Goal: Task Accomplishment & Management: Manage account settings

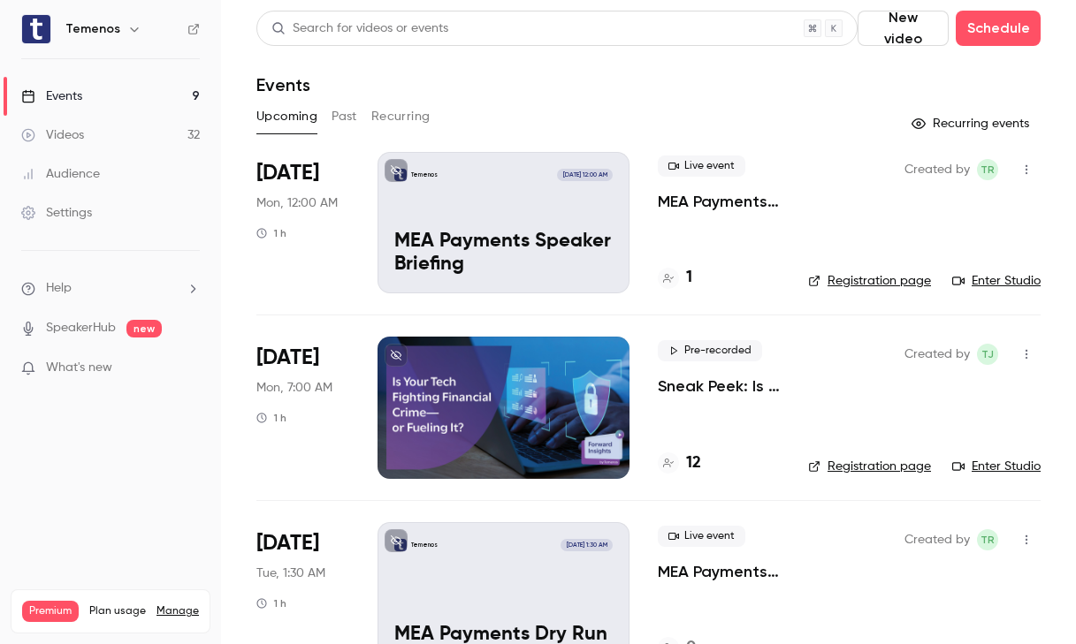
scroll to position [54, 0]
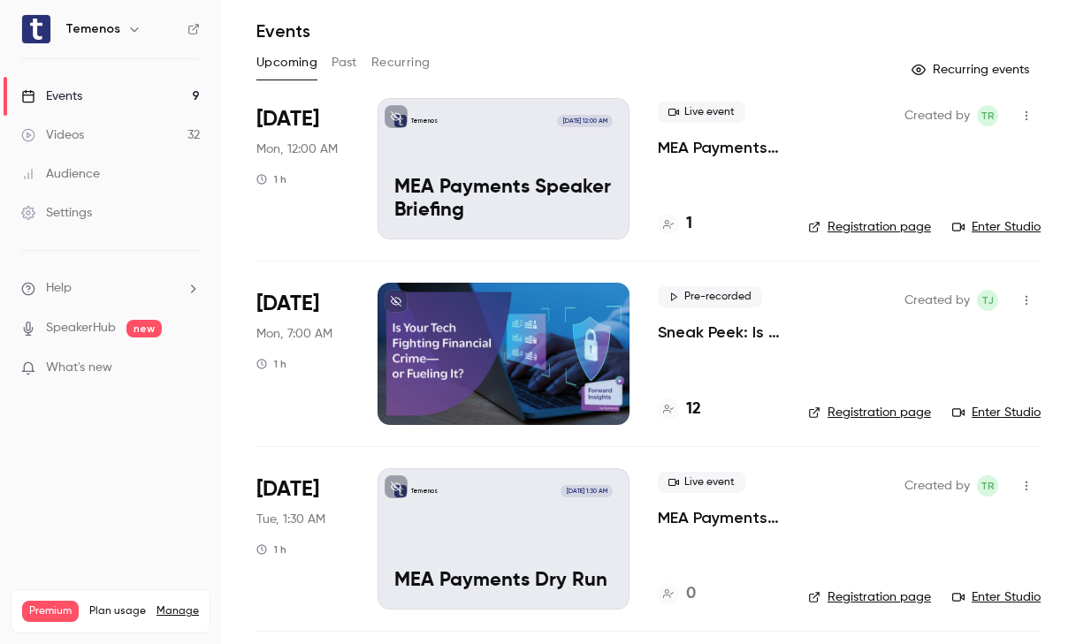
click at [112, 83] on link "Events 9" at bounding box center [110, 96] width 221 height 39
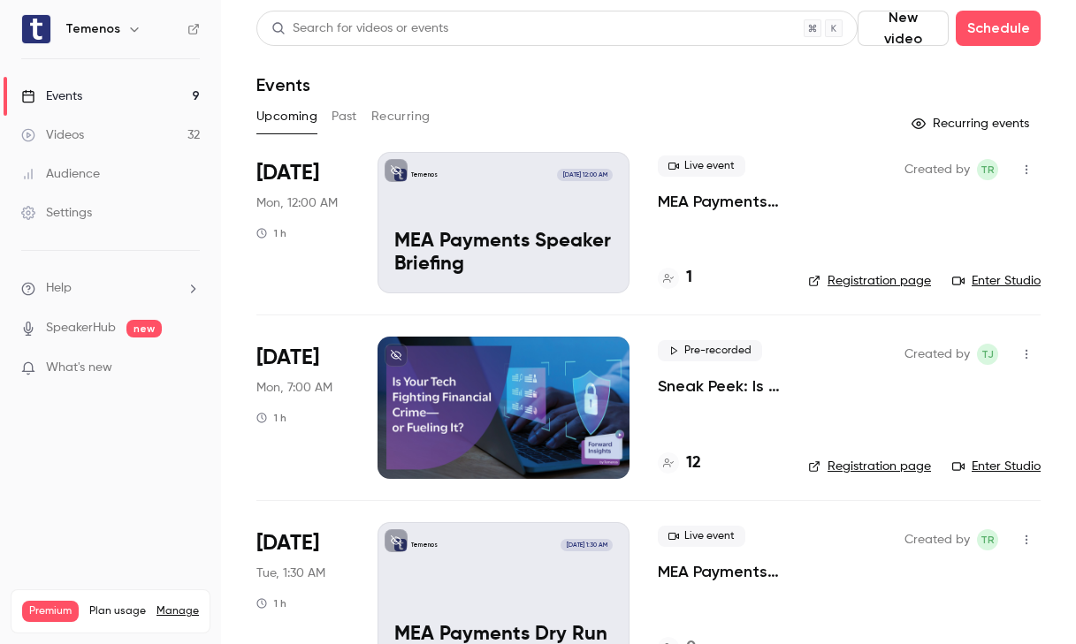
click at [594, 392] on div at bounding box center [503, 407] width 252 height 141
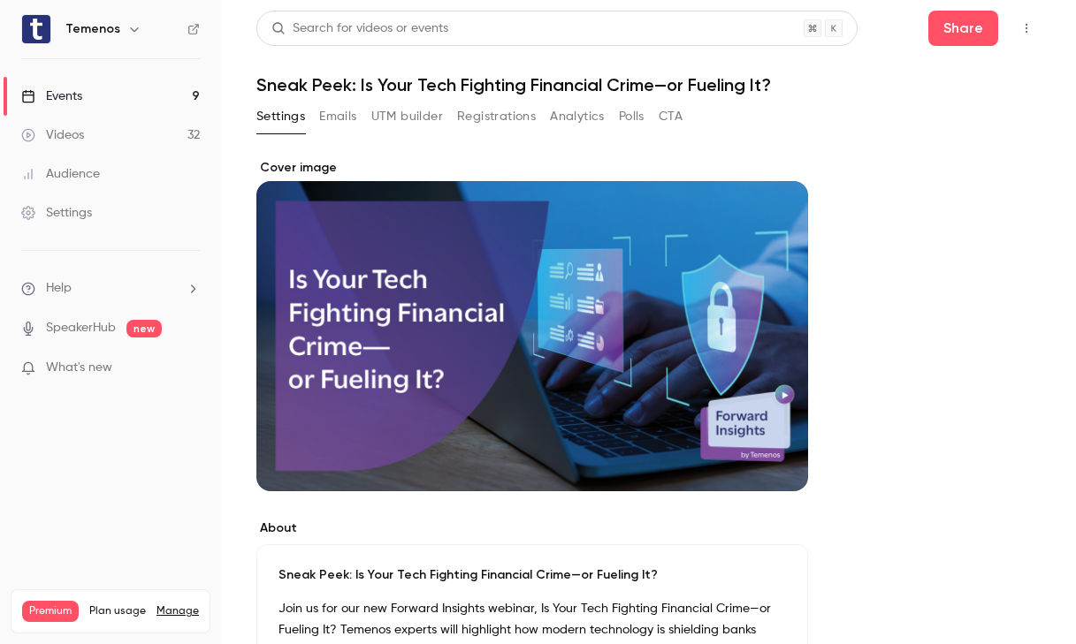
click at [339, 120] on button "Emails" at bounding box center [337, 117] width 37 height 28
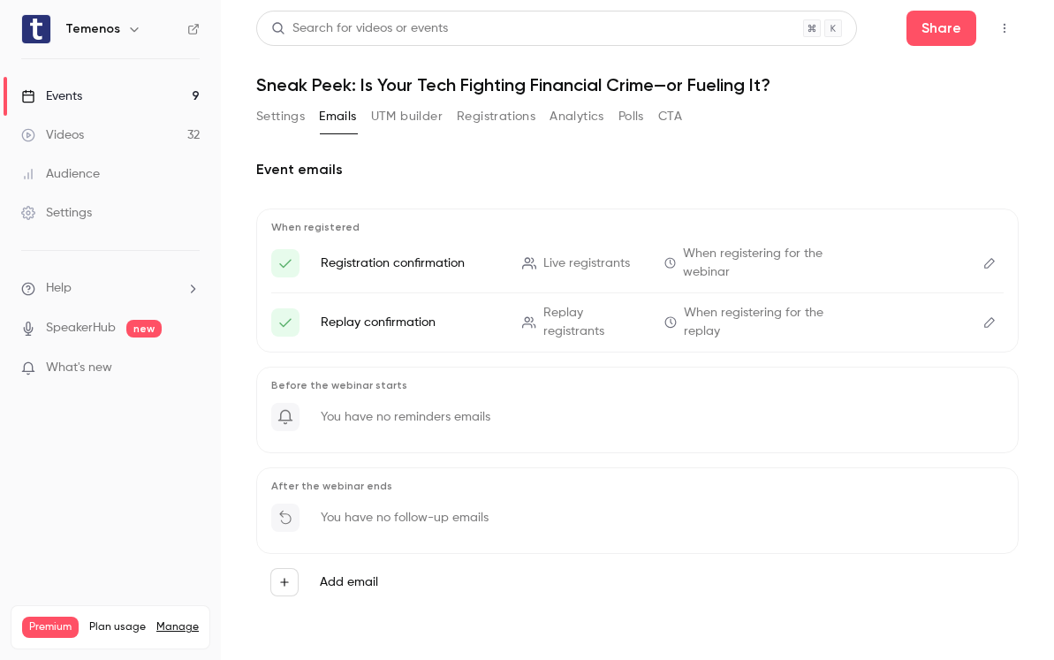
click at [95, 105] on link "Events 9" at bounding box center [110, 96] width 221 height 39
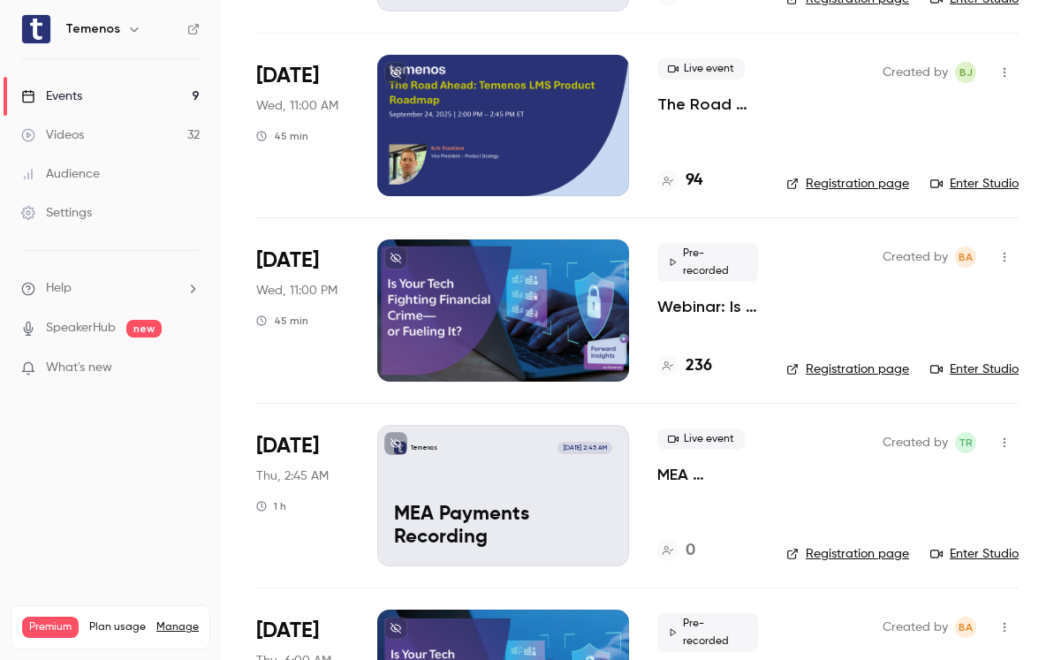
scroll to position [656, 0]
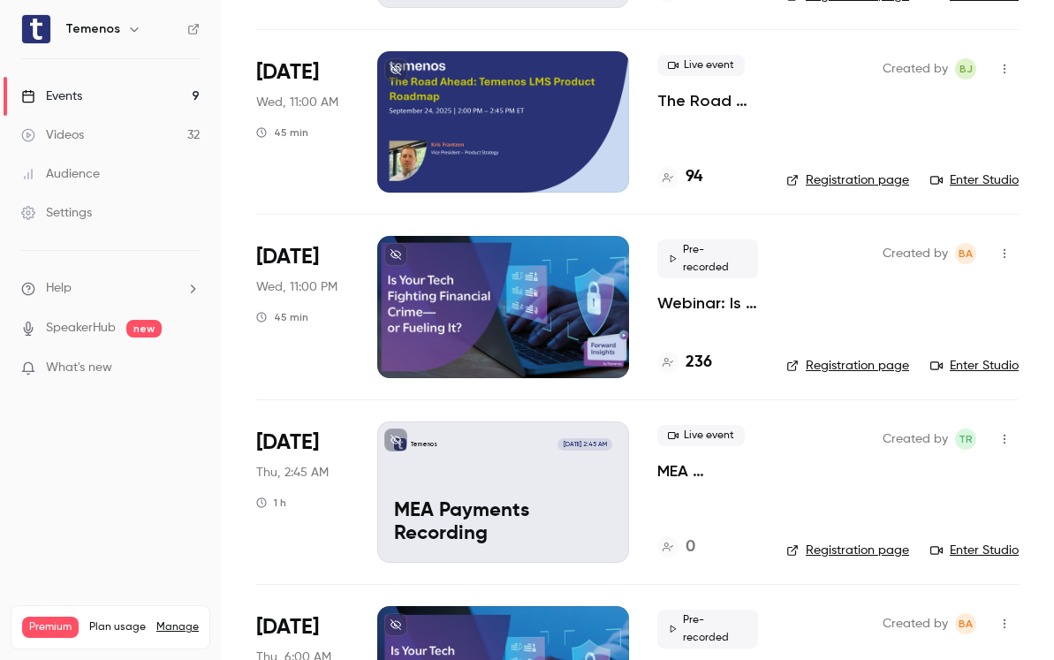
click at [568, 342] on div at bounding box center [503, 306] width 252 height 141
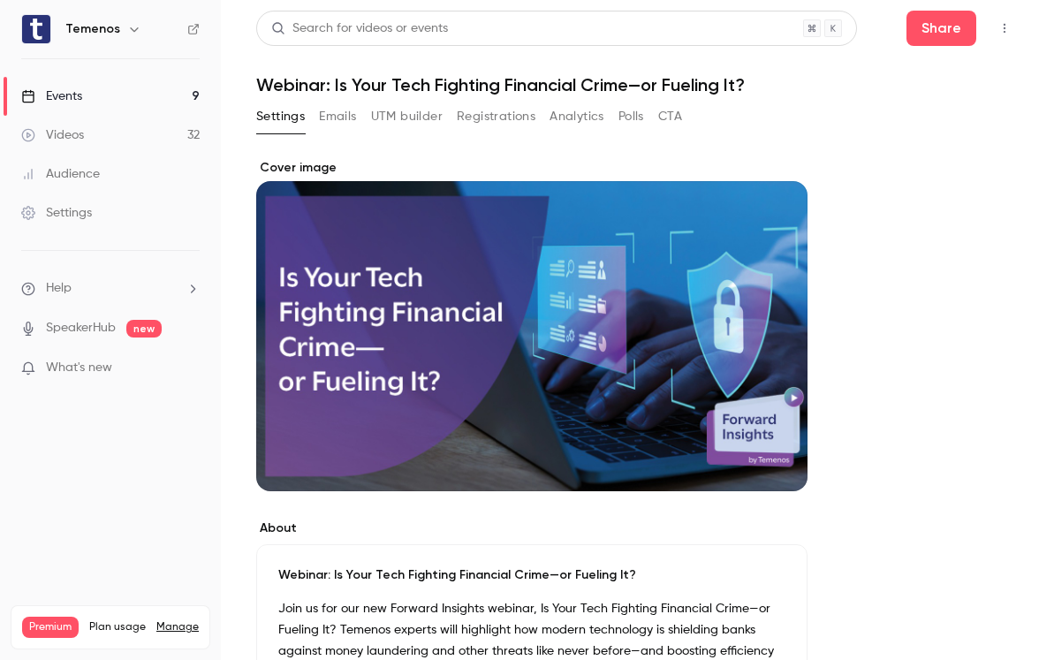
click at [340, 118] on button "Emails" at bounding box center [337, 117] width 37 height 28
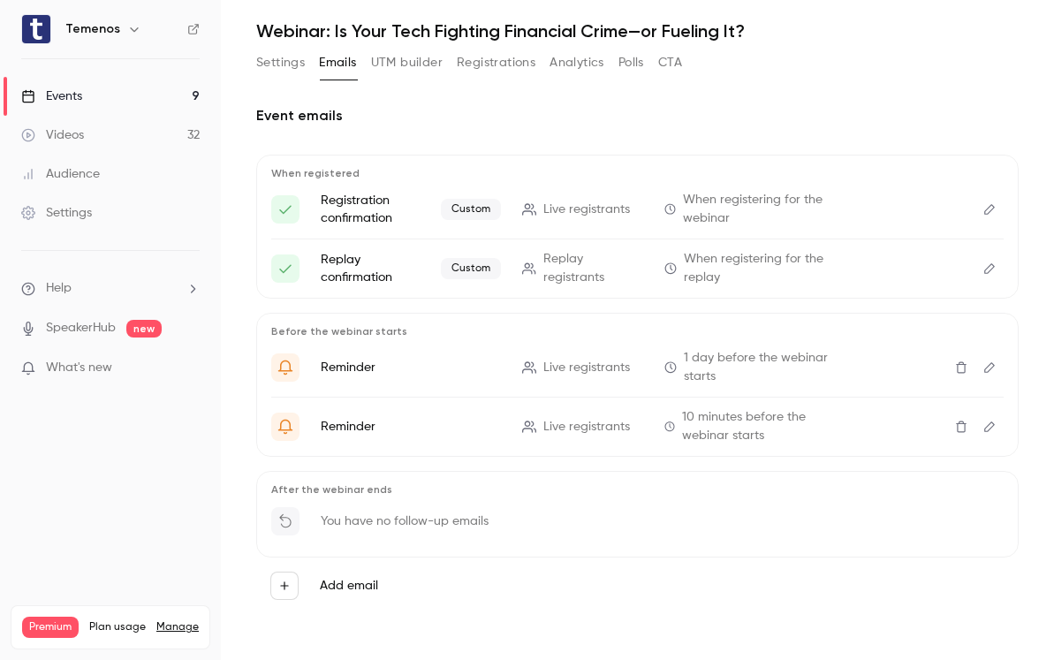
scroll to position [54, 0]
click at [985, 369] on icon "Edit" at bounding box center [990, 367] width 11 height 11
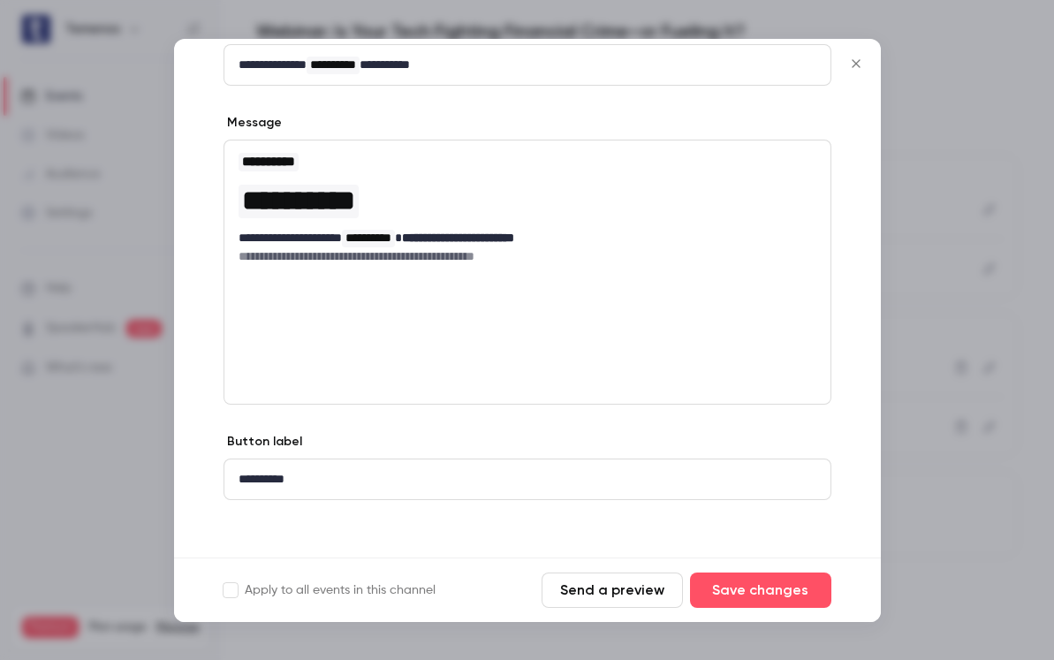
scroll to position [225, 0]
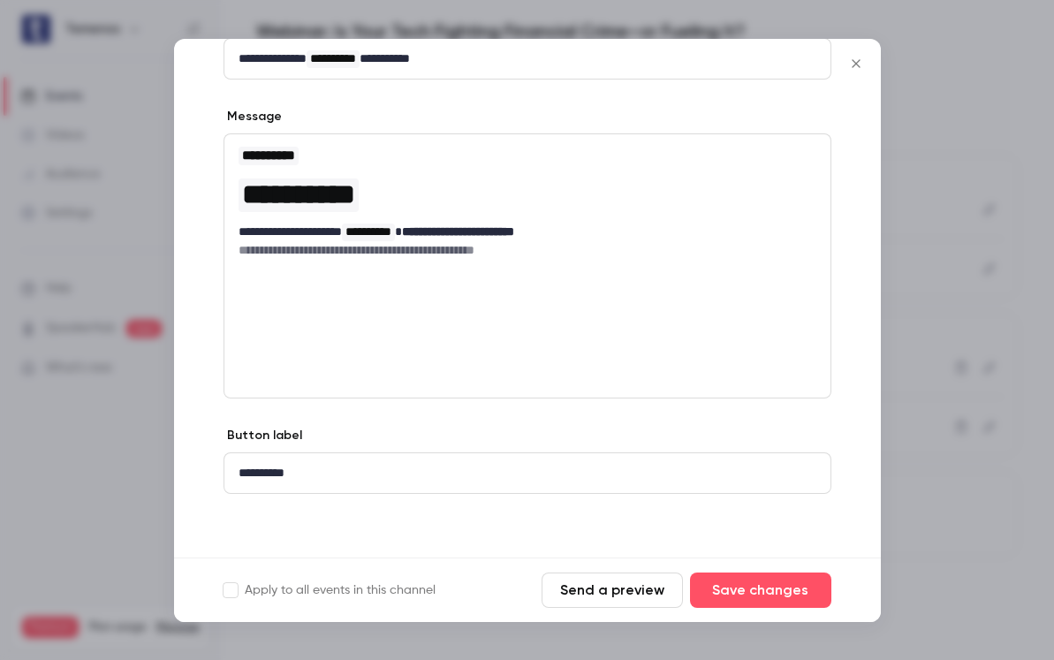
click at [864, 58] on icon "Close" at bounding box center [856, 64] width 21 height 14
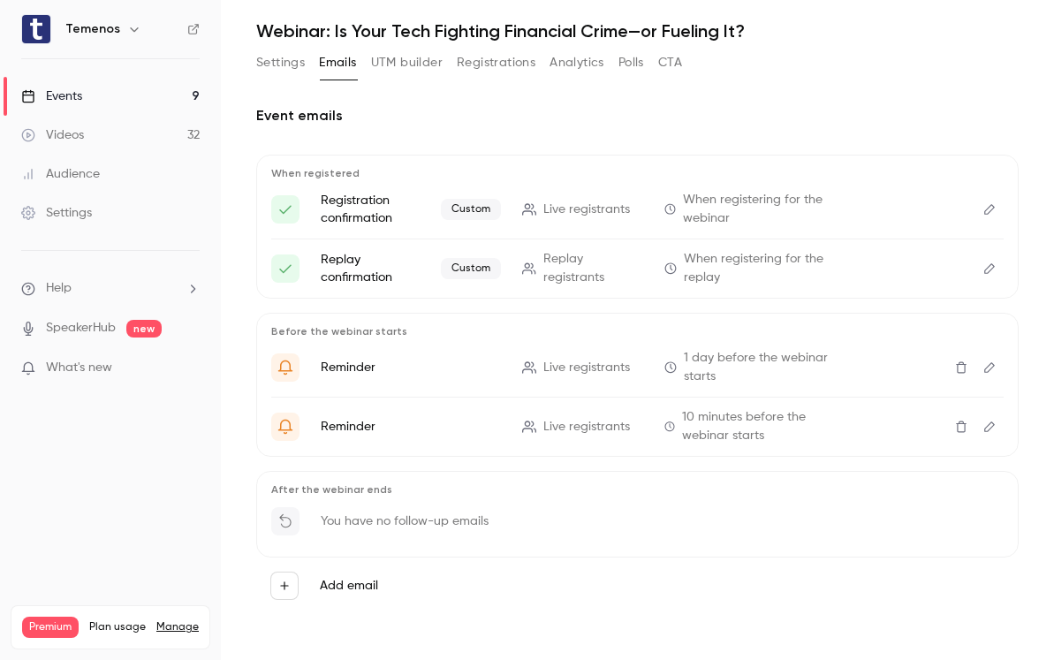
click at [983, 422] on icon "Edit" at bounding box center [990, 427] width 14 height 12
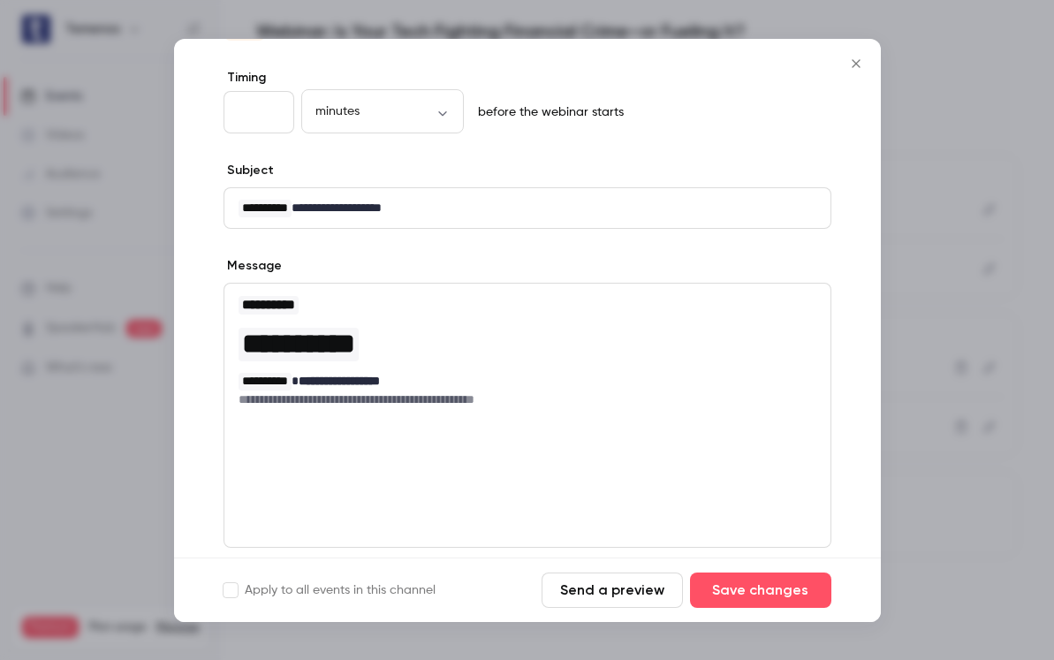
scroll to position [82, 0]
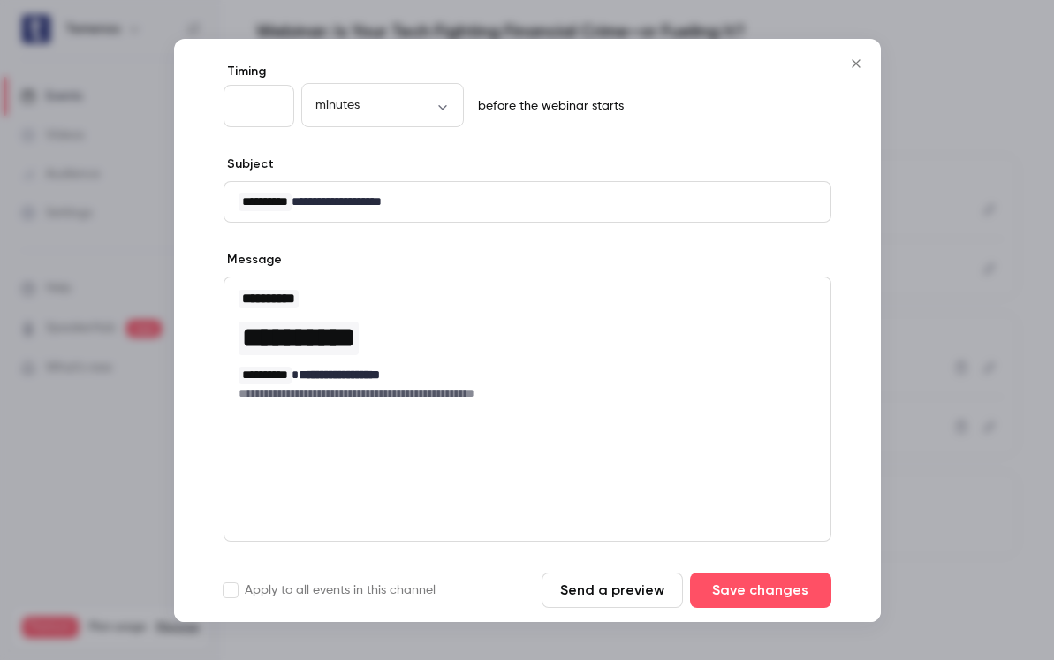
click at [500, 375] on p "**********" at bounding box center [521, 375] width 565 height 19
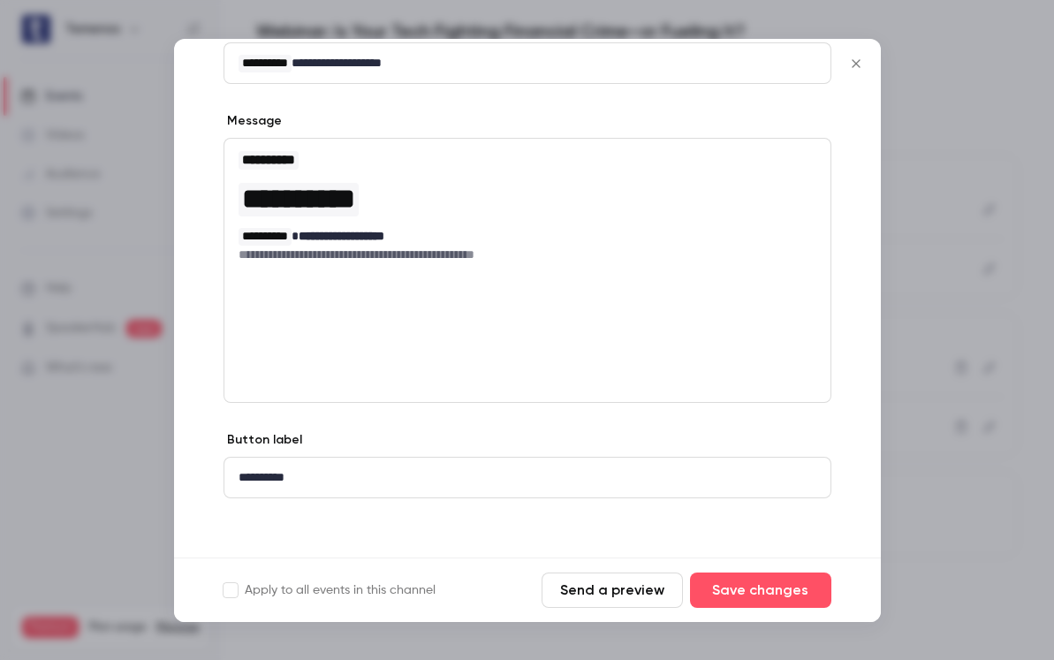
scroll to position [225, 0]
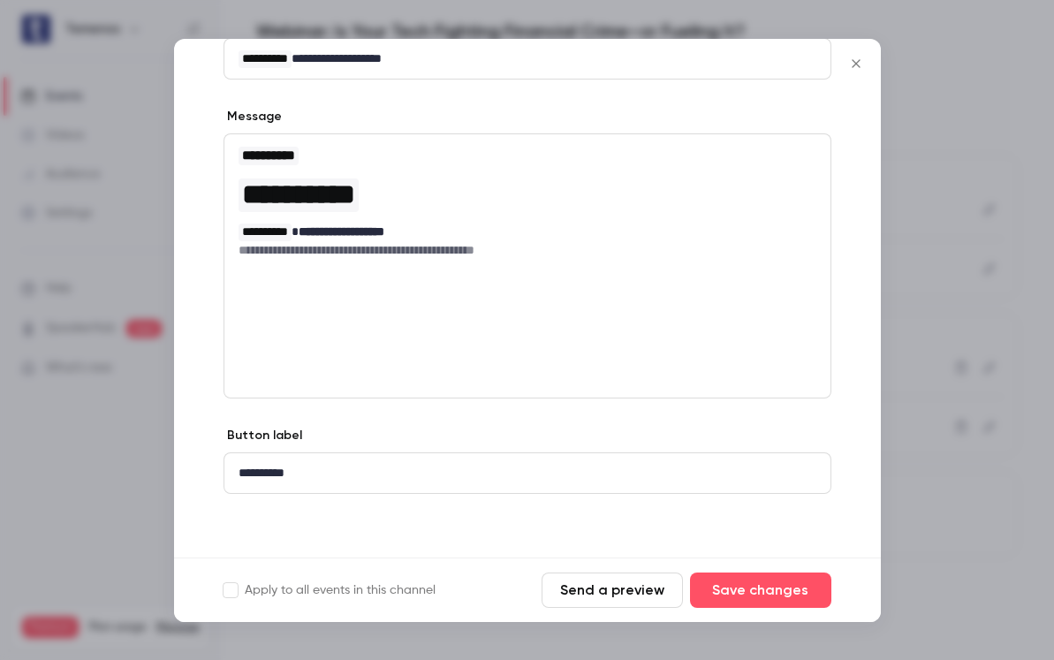
click at [661, 590] on button "Send a preview" at bounding box center [612, 590] width 141 height 35
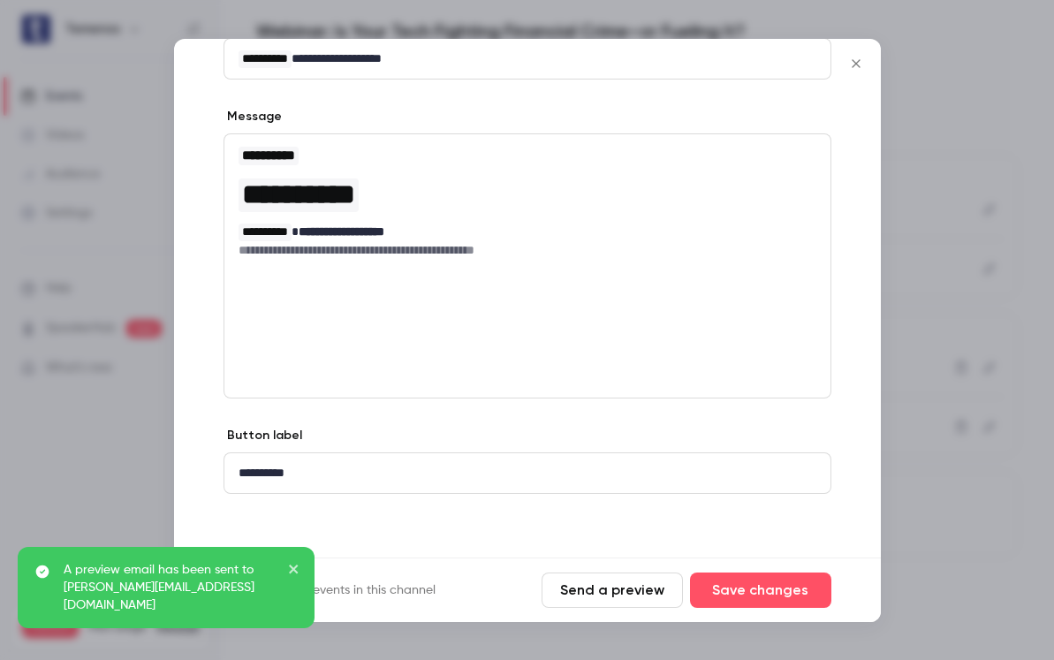
click at [863, 384] on div "**********" at bounding box center [527, 239] width 707 height 638
click at [853, 427] on div "**********" at bounding box center [527, 239] width 707 height 638
click at [794, 590] on button "Save changes" at bounding box center [760, 590] width 141 height 35
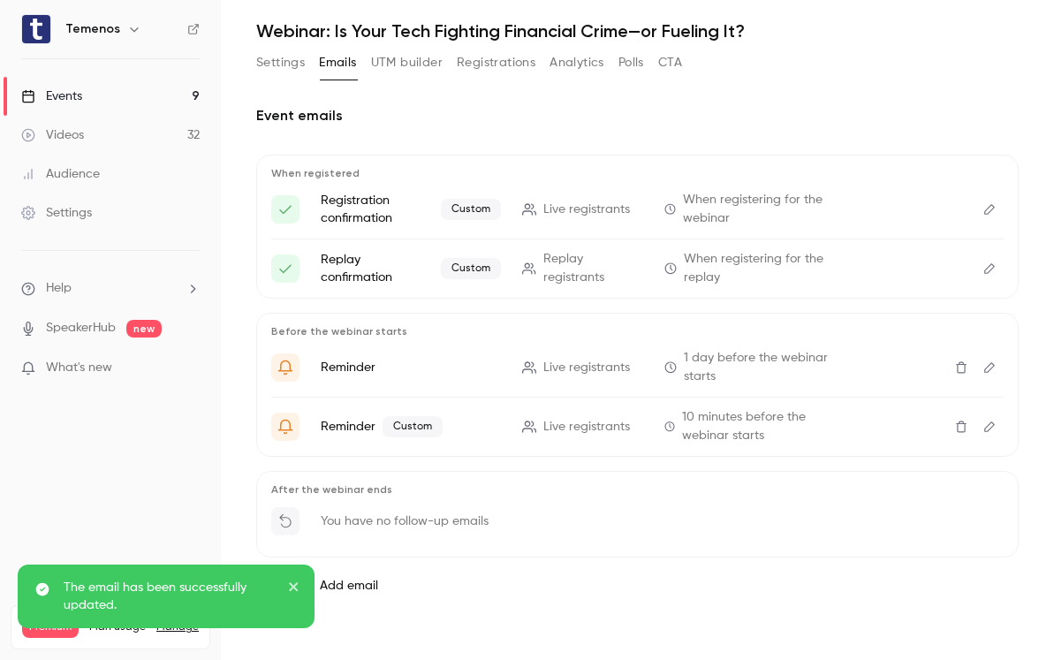
click at [983, 367] on icon "Edit" at bounding box center [990, 368] width 14 height 12
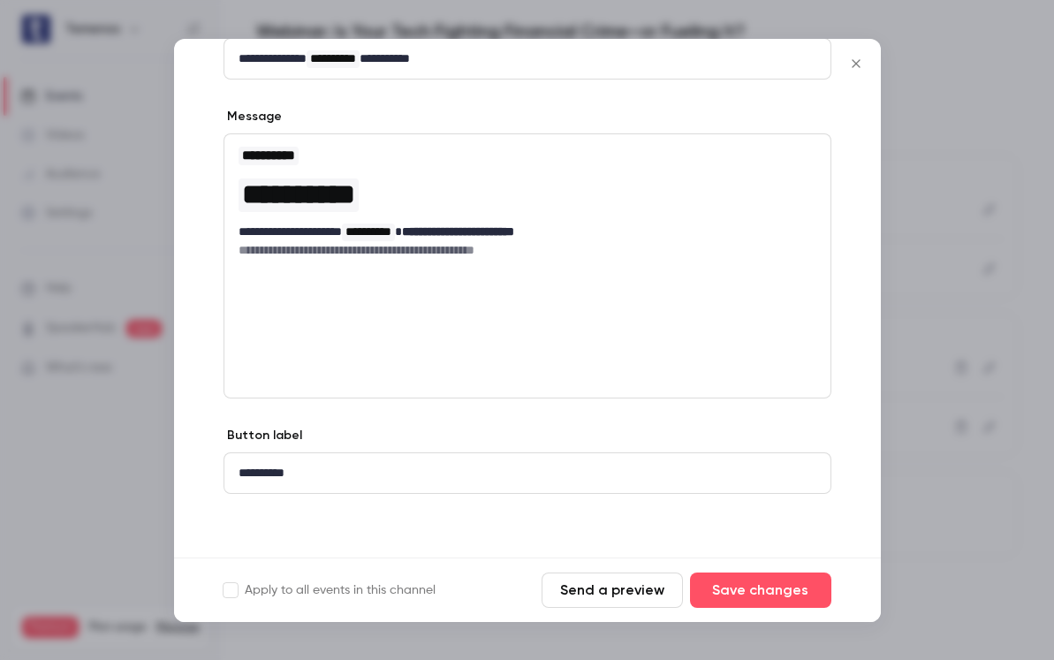
drag, startPoint x: 643, startPoint y: 590, endPoint x: 613, endPoint y: 311, distance: 280.9
click at [613, 311] on form "**********" at bounding box center [527, 330] width 707 height 583
click at [657, 585] on button "Send a preview" at bounding box center [612, 590] width 141 height 35
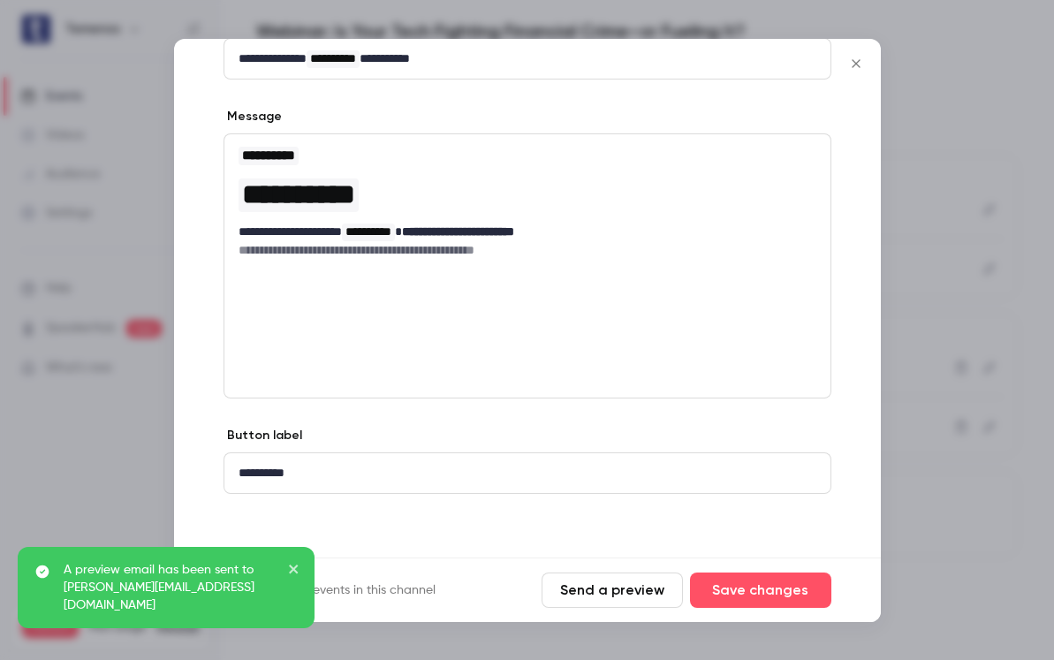
click at [295, 574] on icon "close" at bounding box center [293, 569] width 9 height 9
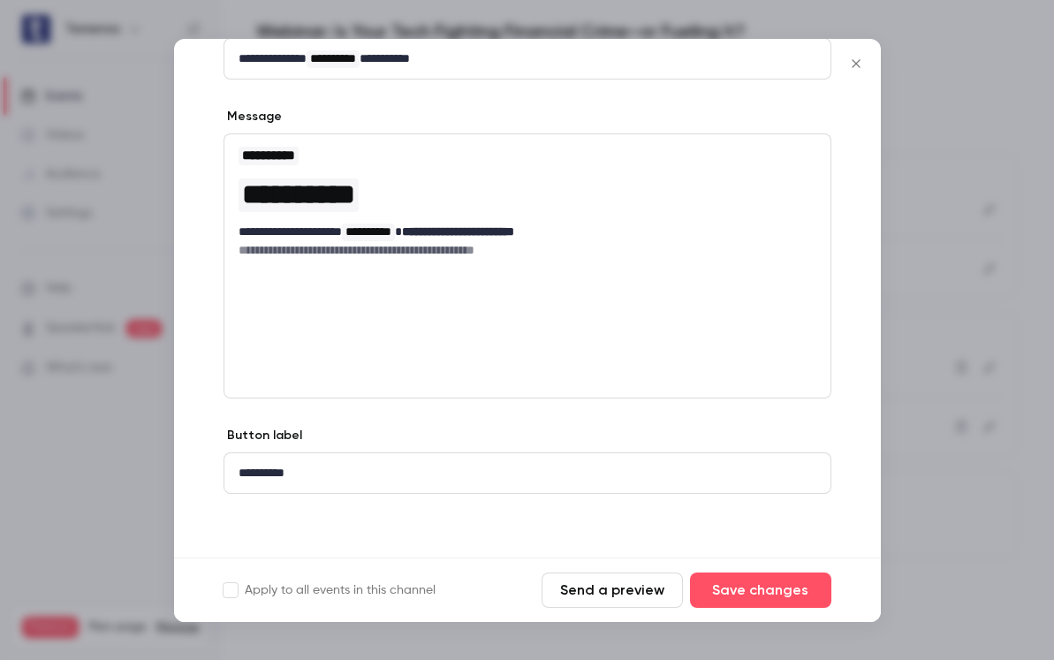
click at [860, 69] on icon "Close" at bounding box center [856, 64] width 21 height 14
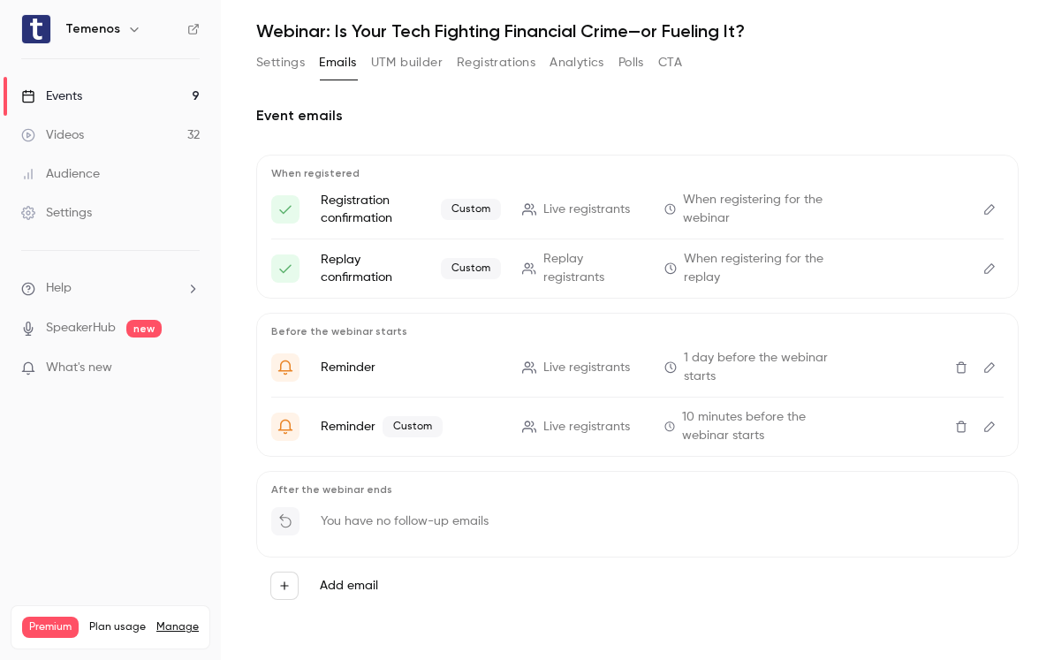
click at [983, 369] on icon "Edit" at bounding box center [990, 368] width 14 height 12
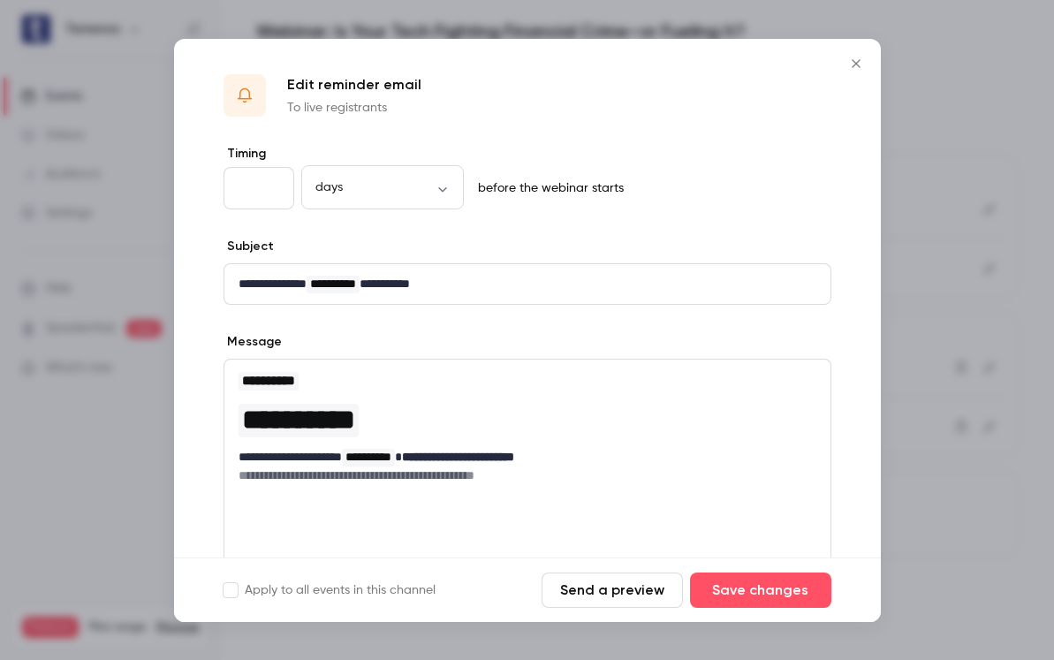
click at [855, 60] on icon "Close" at bounding box center [856, 64] width 21 height 14
